Goal: Information Seeking & Learning: Check status

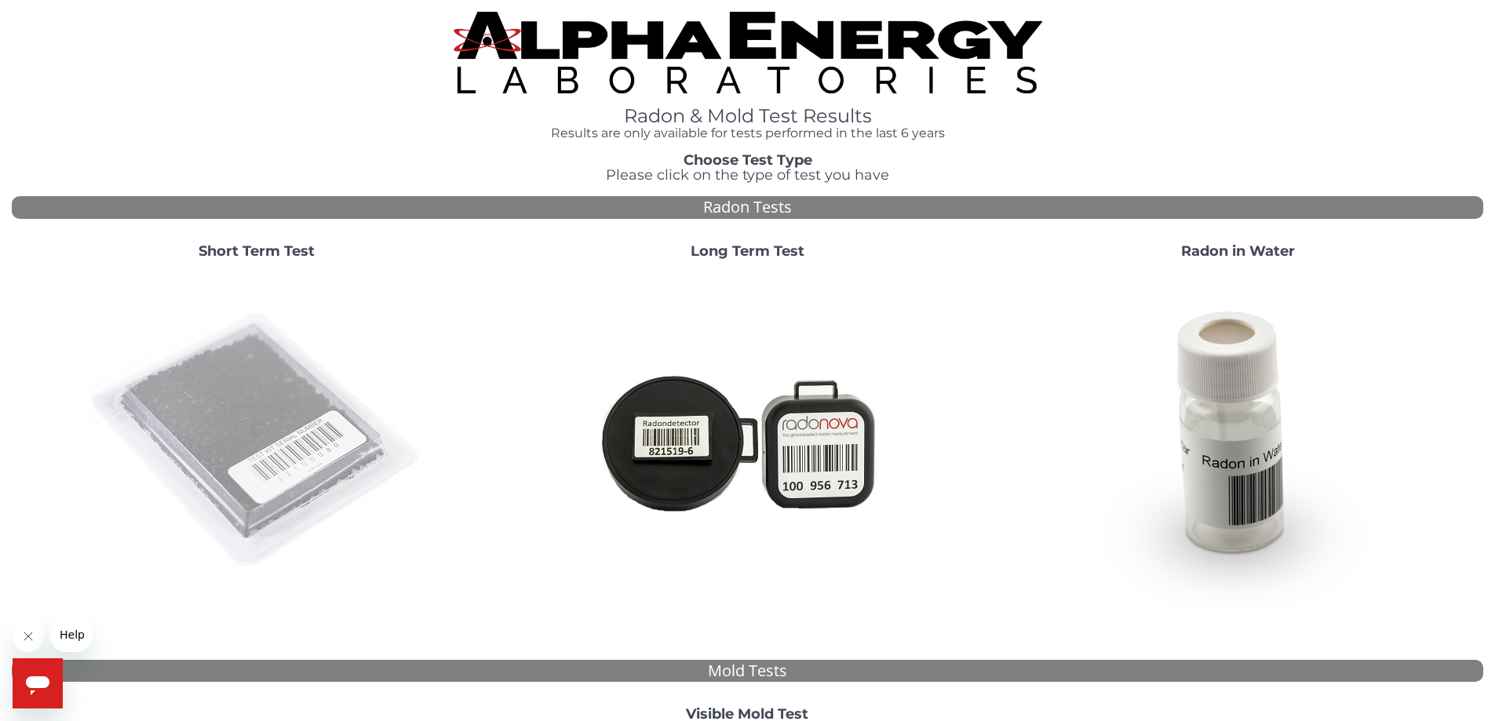
click at [232, 425] on img at bounding box center [256, 440] width 337 height 337
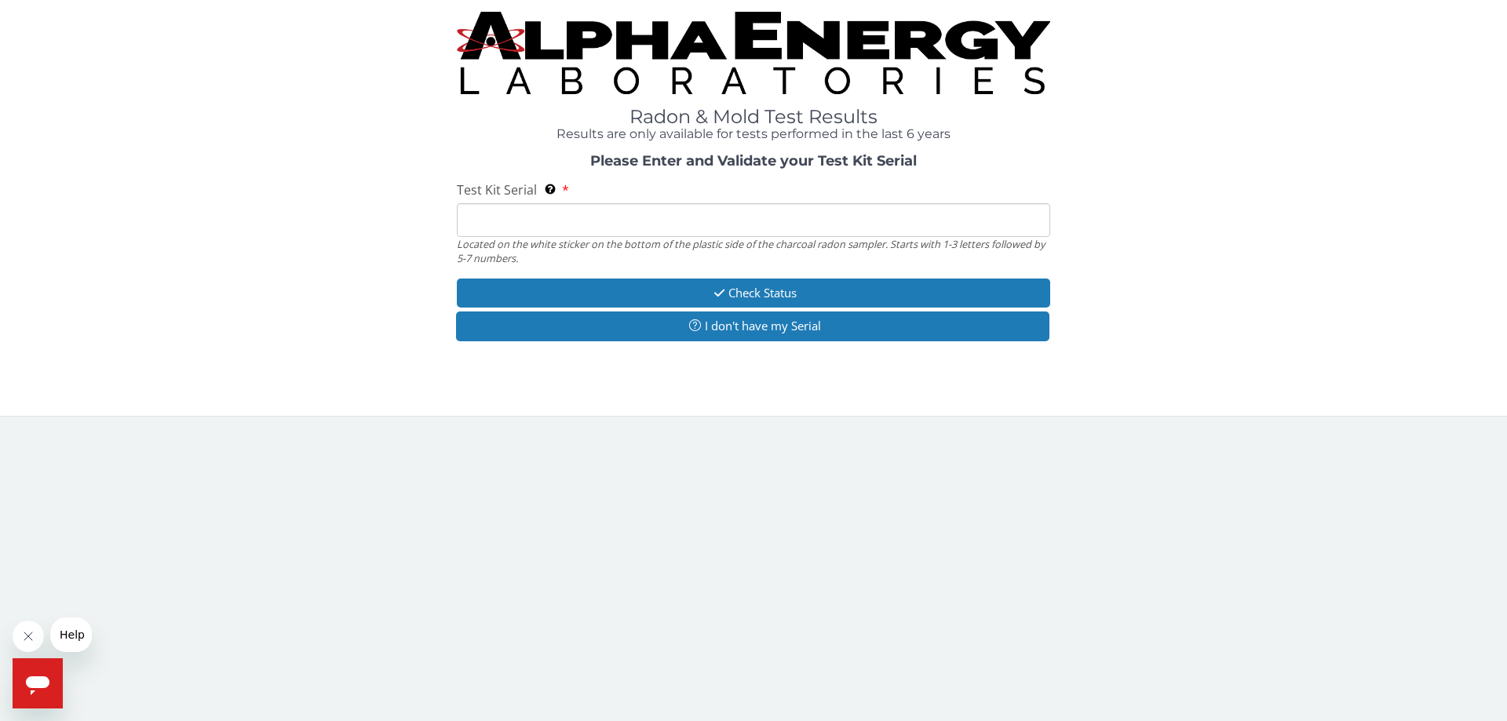
click at [516, 213] on input "Test Kit Serial Located on the white sticker on the bottom of the plastic side …" at bounding box center [753, 220] width 593 height 34
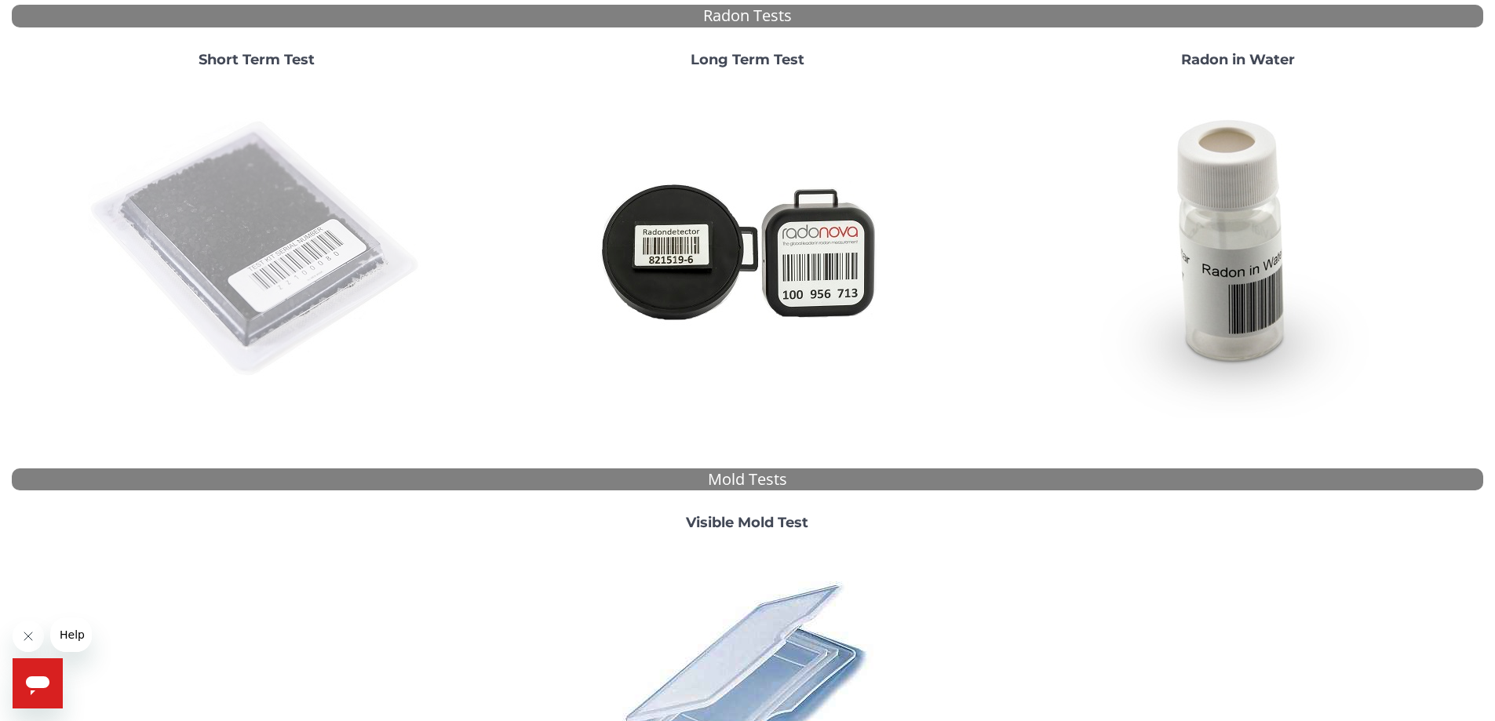
scroll to position [157, 0]
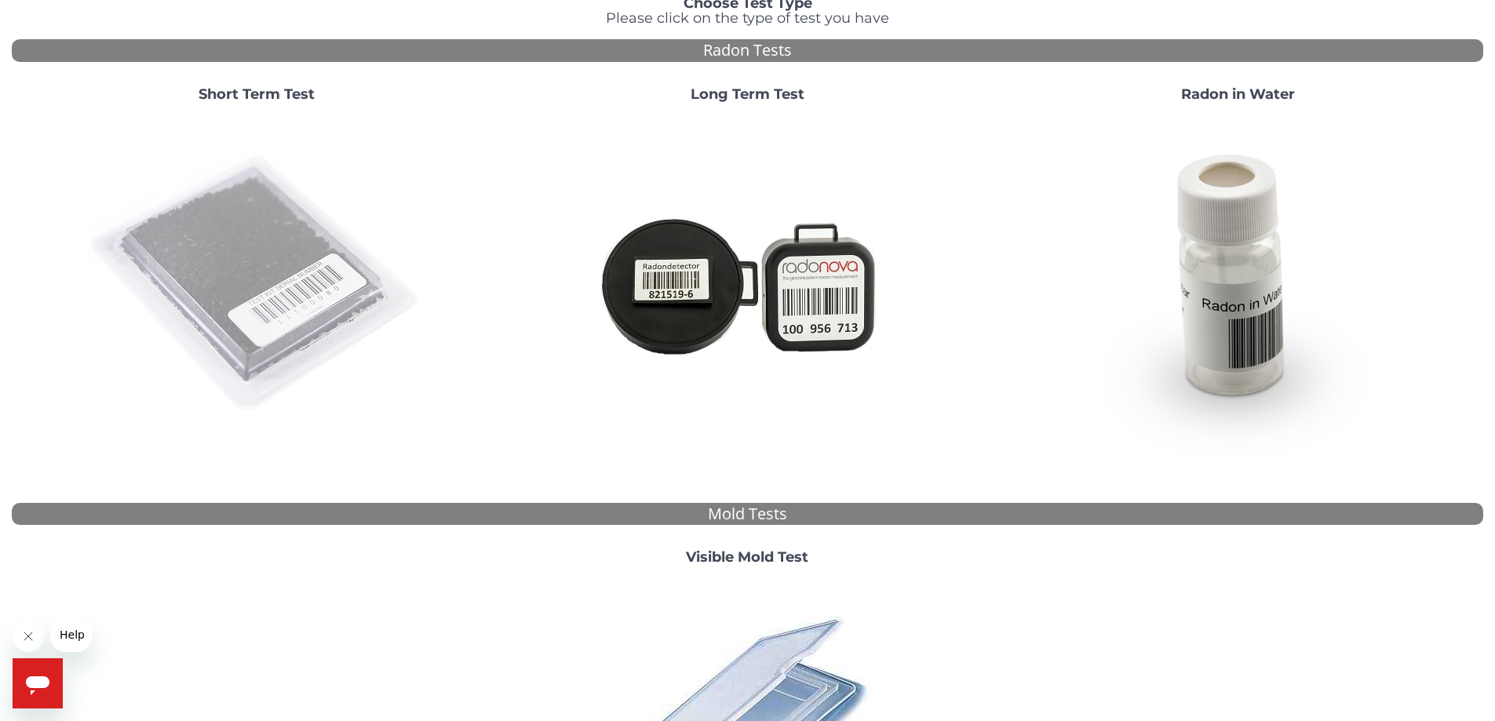
click at [301, 210] on img at bounding box center [256, 283] width 337 height 337
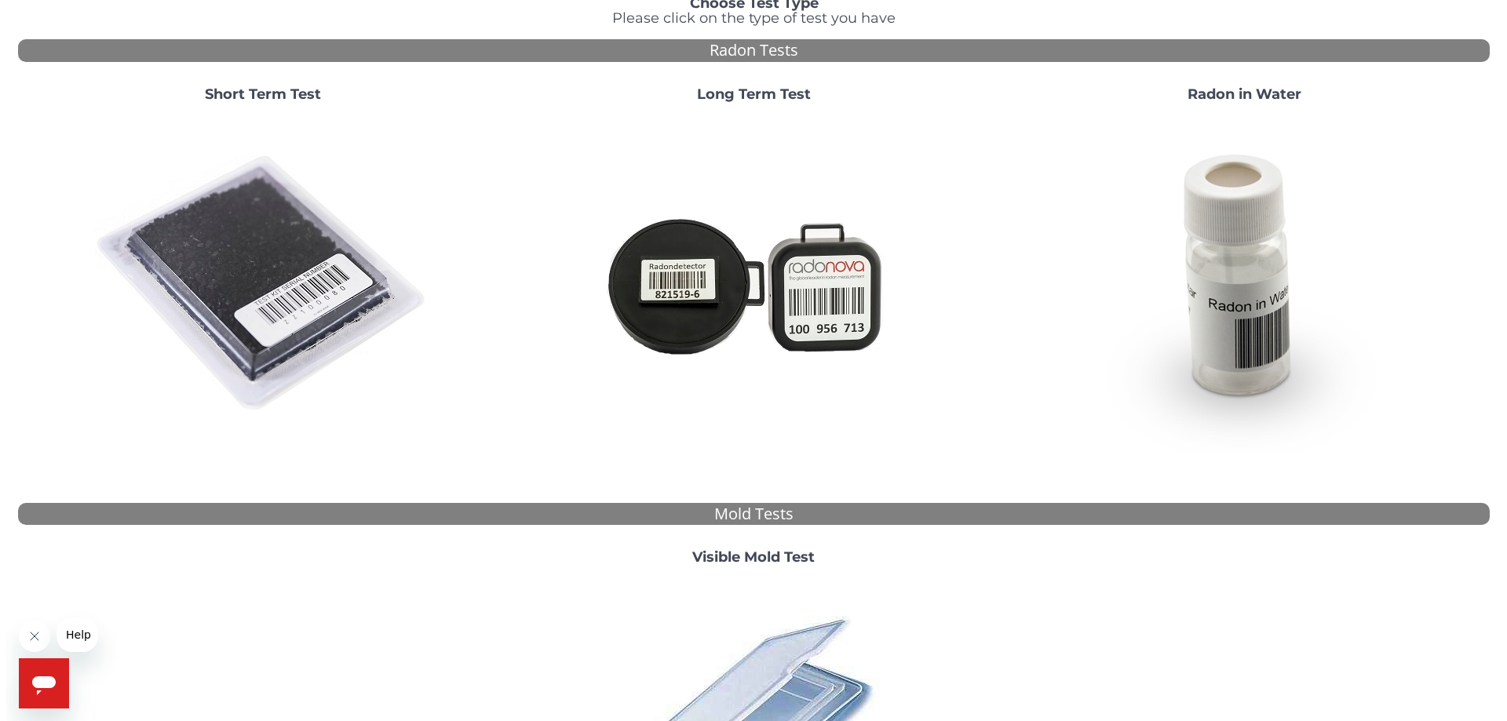
scroll to position [0, 0]
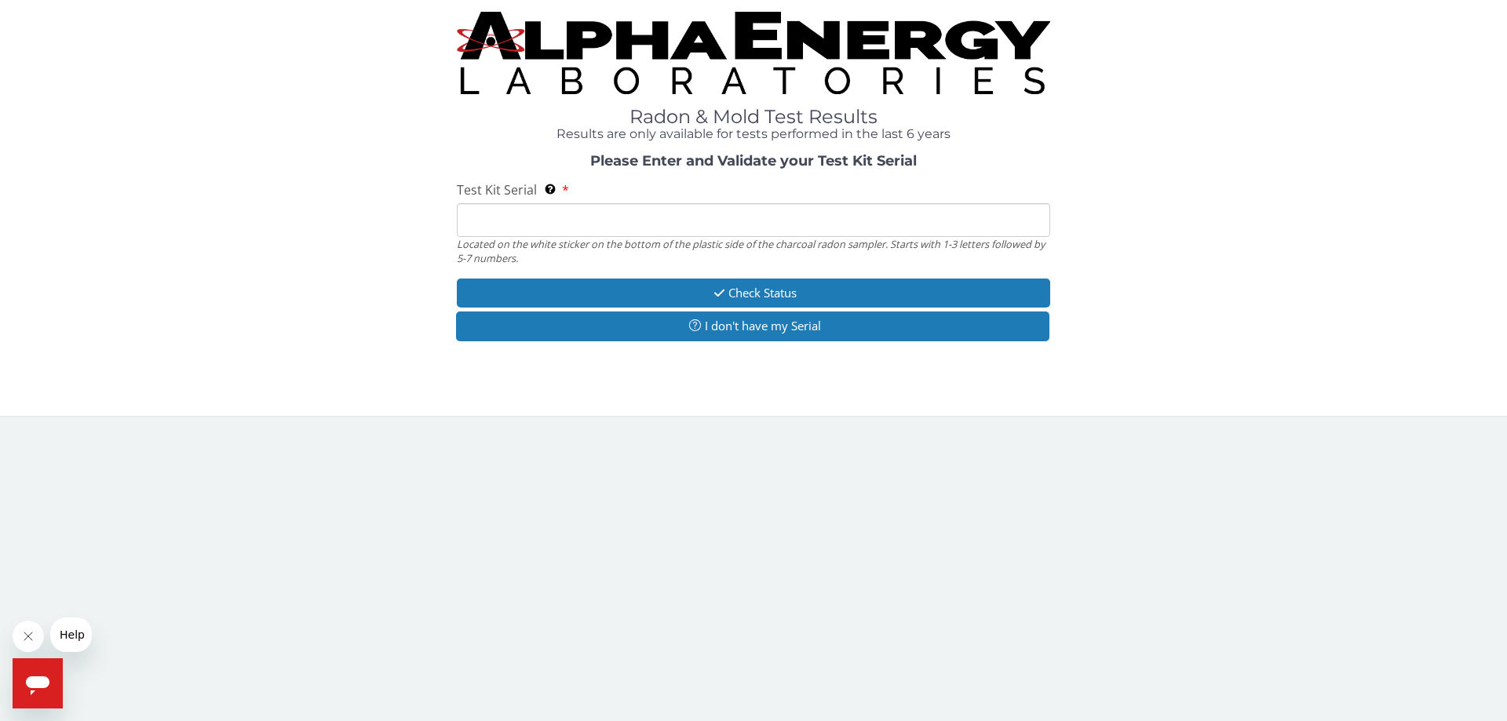
click at [566, 239] on div "Located on the white sticker on the bottom of the plastic side of the charcoal …" at bounding box center [753, 251] width 593 height 29
click at [550, 222] on input "Test Kit Serial Located on the white sticker on the bottom of the plastic side …" at bounding box center [753, 220] width 593 height 34
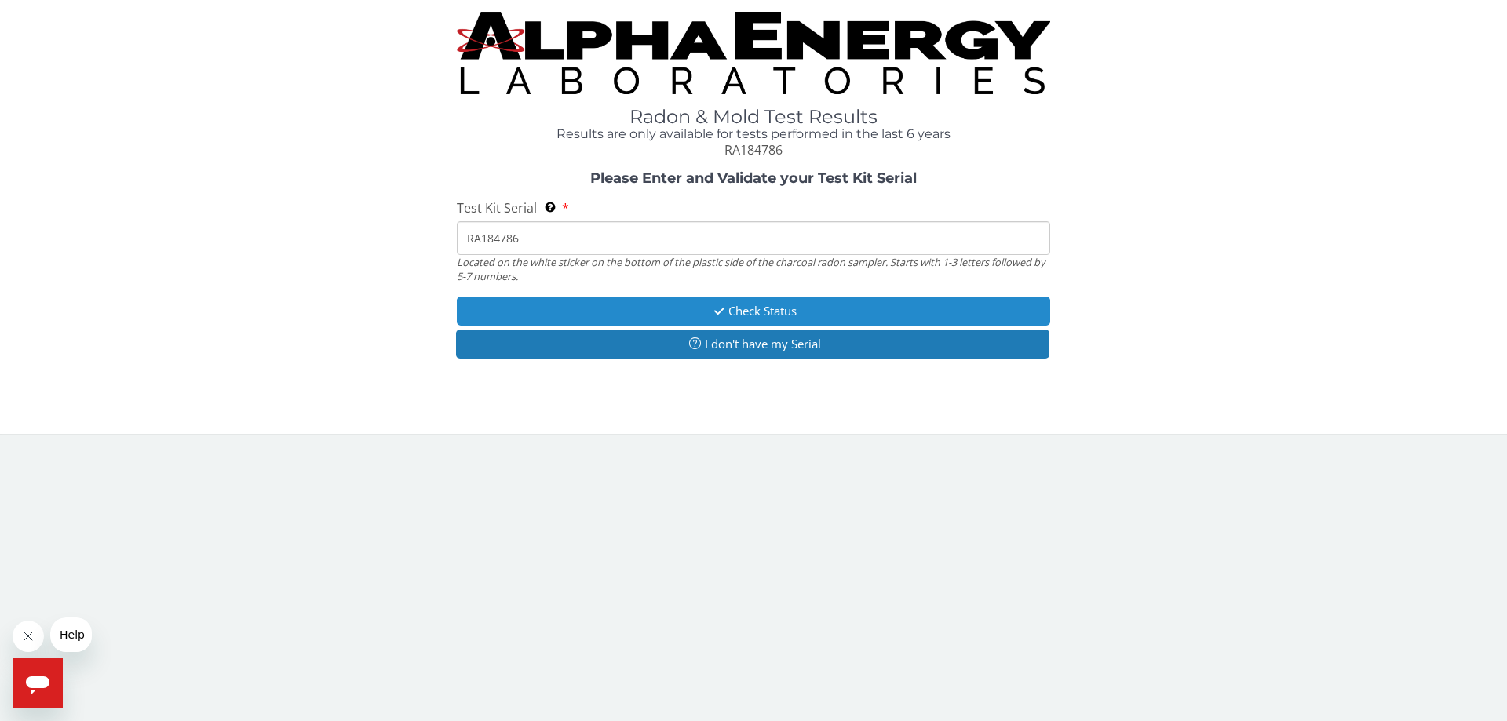
type input "RA184786"
click at [765, 308] on button "Check Status" at bounding box center [753, 311] width 593 height 29
